Goal: Navigation & Orientation: Find specific page/section

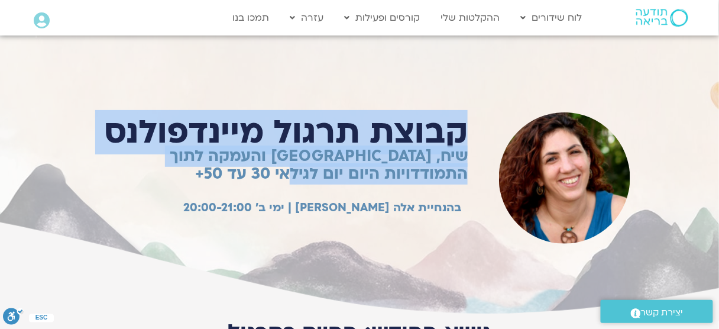
drag, startPoint x: 359, startPoint y: 165, endPoint x: 473, endPoint y: 126, distance: 120.6
click at [473, 127] on div "קבוצת תרגול מיינדפולנס שיח, חמלה והעמקה לתוך התמודדויות היום יום לגילאי 30 עד 5…" at bounding box center [272, 177] width 410 height 148
click at [452, 142] on h1 "קבוצת תרגול מיינדפולנס" at bounding box center [281, 132] width 371 height 37
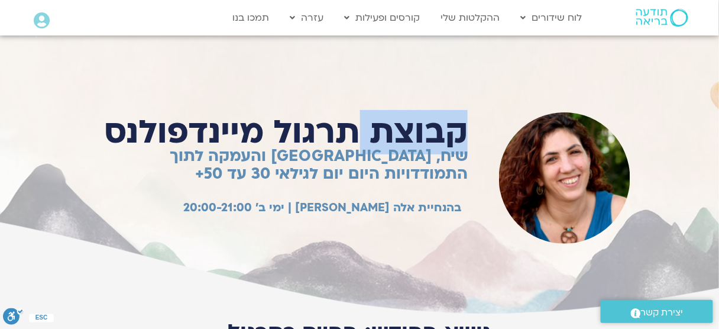
click at [452, 142] on h1 "קבוצת תרגול מיינדפולנס" at bounding box center [281, 132] width 371 height 37
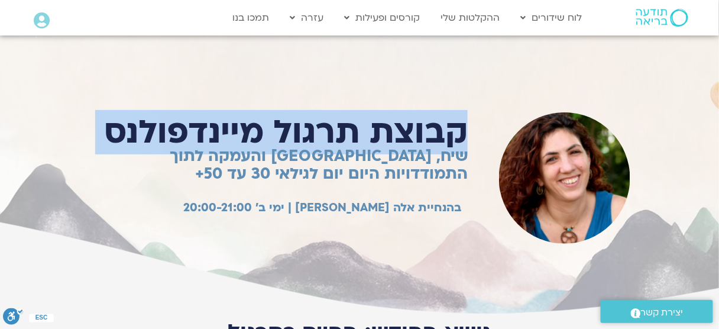
click at [452, 142] on h1 "קבוצת תרגול מיינדפולנס" at bounding box center [281, 132] width 371 height 37
click at [433, 147] on h2 "שיח, חמלה והעמקה לתוך התמודדויות היום יום לגילאי 30 עד 50+" at bounding box center [281, 164] width 371 height 35
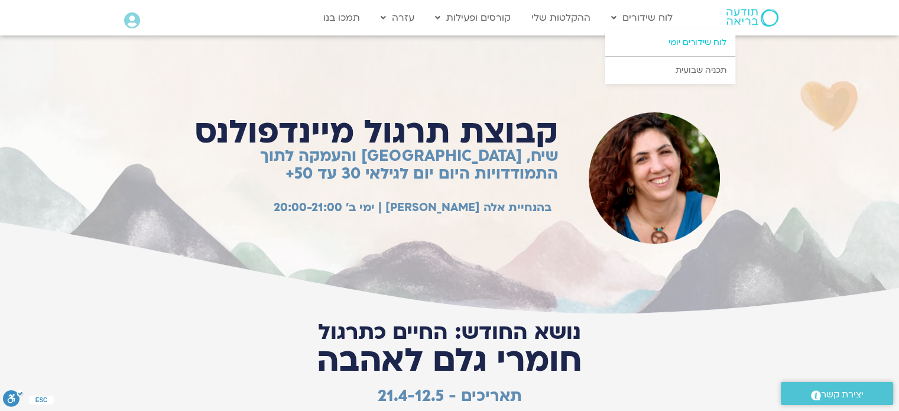
click at [709, 41] on link "לוח שידורים יומי" at bounding box center [670, 42] width 130 height 27
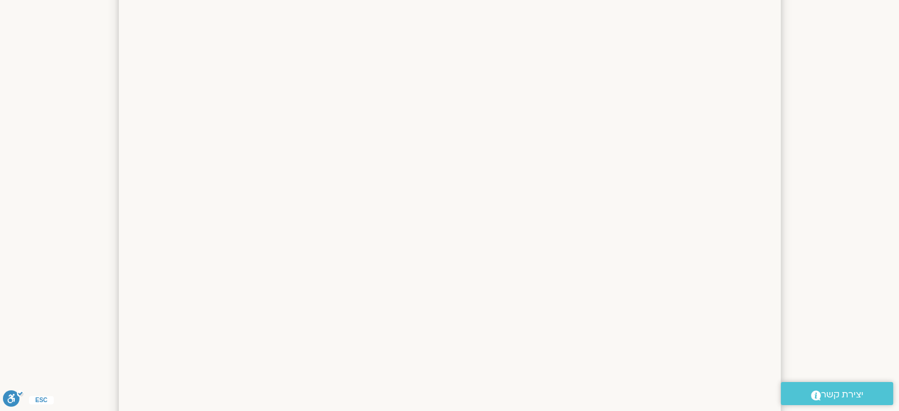
scroll to position [1081, 0]
